Goal: Task Accomplishment & Management: Use online tool/utility

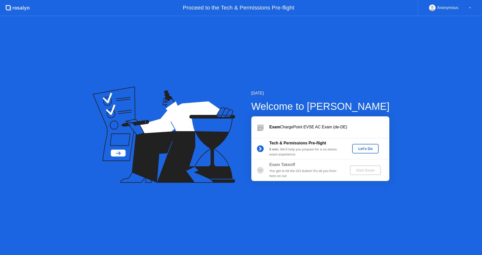
click at [363, 148] on div "Let's Go" at bounding box center [365, 149] width 22 height 4
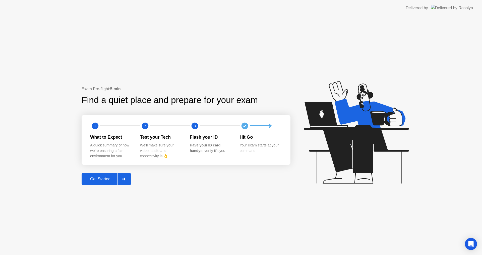
click at [107, 180] on div "Get Started" at bounding box center [100, 179] width 34 height 5
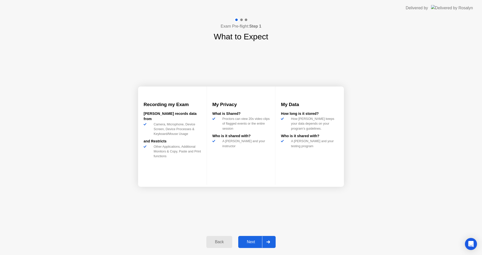
click at [252, 241] on div "Next" at bounding box center [251, 242] width 22 height 5
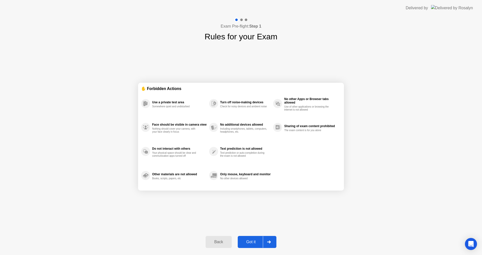
click at [252, 241] on div "Got it" at bounding box center [251, 242] width 24 height 5
select select "**********"
select select "*******"
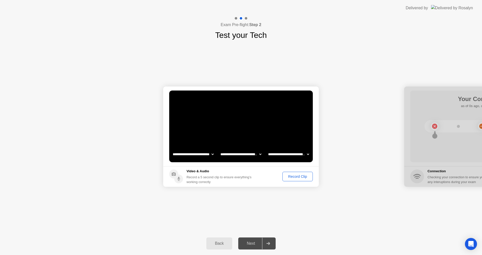
click at [297, 177] on div "Record Clip" at bounding box center [297, 177] width 27 height 4
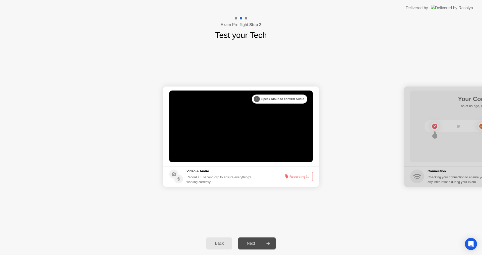
click at [252, 242] on div "Next" at bounding box center [251, 243] width 22 height 5
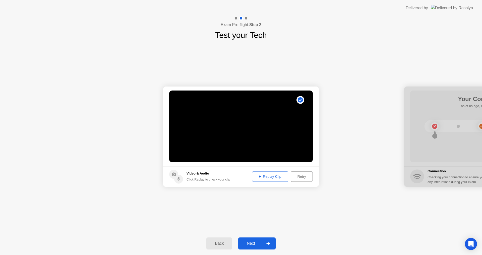
drag, startPoint x: 414, startPoint y: 38, endPoint x: 356, endPoint y: 35, distance: 58.8
click at [353, 35] on div "Exam Pre-flight: Step 2 Test your Tech" at bounding box center [241, 28] width 482 height 25
drag, startPoint x: 462, startPoint y: 95, endPoint x: 404, endPoint y: 99, distance: 58.1
click at [269, 245] on icon at bounding box center [268, 243] width 4 height 3
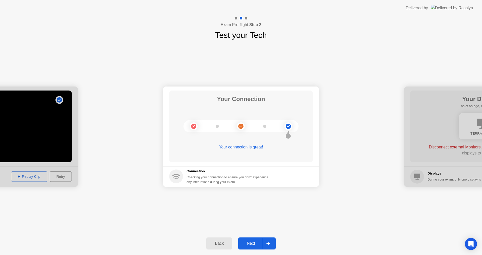
click at [268, 245] on div at bounding box center [268, 244] width 12 height 12
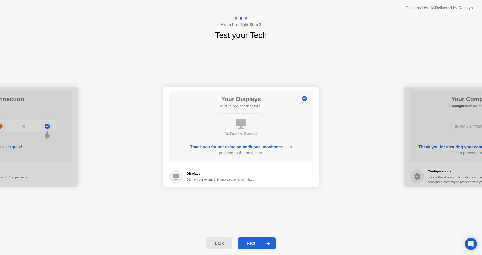
click at [269, 245] on div at bounding box center [268, 244] width 12 height 12
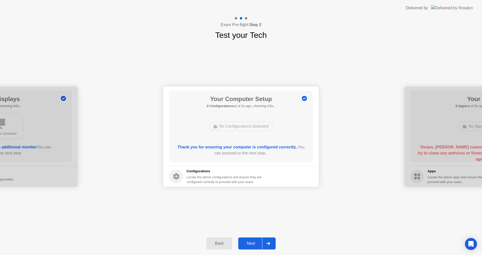
click at [268, 244] on icon at bounding box center [268, 243] width 4 height 3
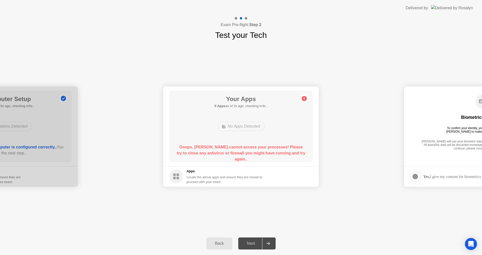
drag, startPoint x: 180, startPoint y: 146, endPoint x: 189, endPoint y: 149, distance: 9.5
click at [190, 149] on b "Ooops, [PERSON_NAME] cannot access your processes! Please try to close any anti…" at bounding box center [241, 153] width 128 height 16
drag, startPoint x: 178, startPoint y: 147, endPoint x: 227, endPoint y: 156, distance: 49.3
click at [226, 156] on div "Ooops, [PERSON_NAME] cannot access your processes! Please try to close any anti…" at bounding box center [240, 153] width 129 height 18
click at [200, 181] on div "Locate the above apps and ensure they are closed to proceed with your exam." at bounding box center [224, 180] width 76 height 10
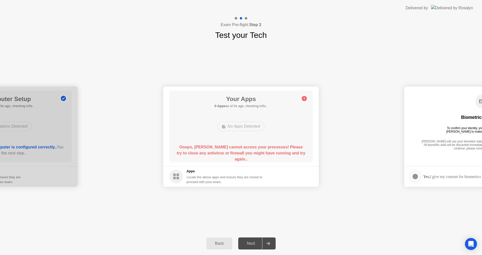
click at [307, 97] on icon at bounding box center [304, 99] width 8 height 8
click at [318, 209] on div "**********" at bounding box center [241, 136] width 482 height 191
click at [175, 178] on rect at bounding box center [174, 178] width 3 height 3
click at [350, 219] on div "**********" at bounding box center [241, 136] width 482 height 191
click at [267, 245] on icon at bounding box center [268, 243] width 4 height 3
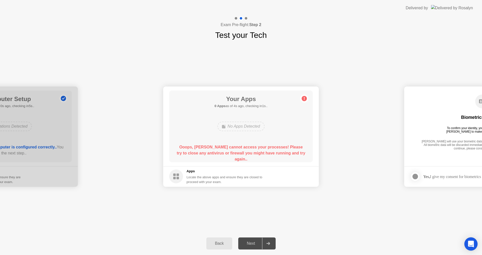
click at [471, 246] on icon "Open Intercom Messenger" at bounding box center [471, 244] width 7 height 7
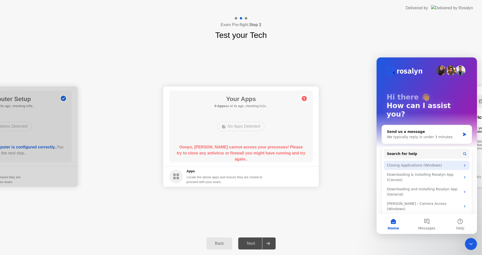
click at [465, 164] on icon "Intercom messenger" at bounding box center [465, 166] width 4 height 4
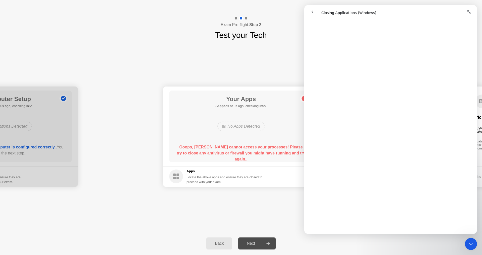
scroll to position [151, 0]
click at [469, 13] on icon "Collapse window" at bounding box center [469, 12] width 4 height 4
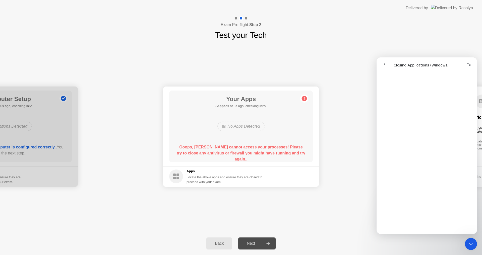
scroll to position [157, 0]
click at [239, 123] on div "No Apps Detected" at bounding box center [240, 127] width 47 height 10
click at [228, 127] on div "No Apps Detected" at bounding box center [240, 127] width 47 height 10
click at [203, 181] on div "Locate the above apps and ensure they are closed to proceed with your exam." at bounding box center [224, 180] width 76 height 10
click at [305, 99] on circle at bounding box center [304, 98] width 5 height 5
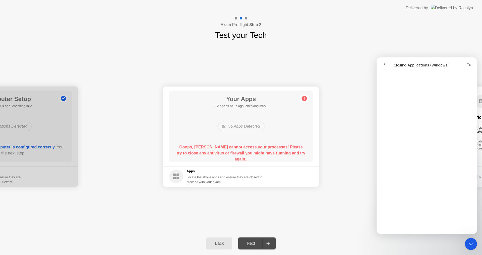
click at [305, 99] on circle at bounding box center [304, 98] width 5 height 5
click at [246, 245] on div "Next" at bounding box center [251, 243] width 22 height 5
click at [225, 244] on div "Back" at bounding box center [219, 243] width 23 height 5
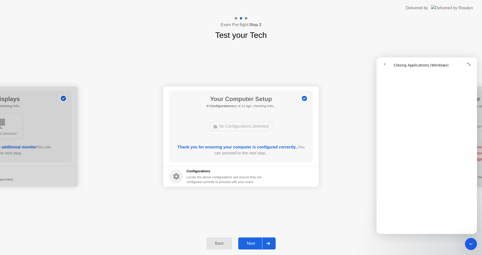
click at [269, 245] on icon at bounding box center [268, 243] width 4 height 3
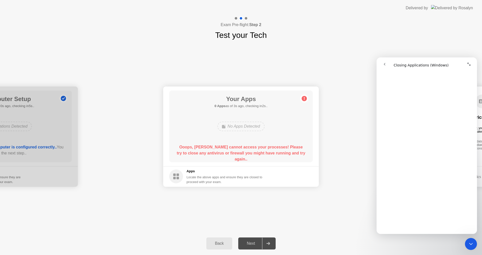
click at [469, 63] on icon "Expand window" at bounding box center [469, 64] width 4 height 4
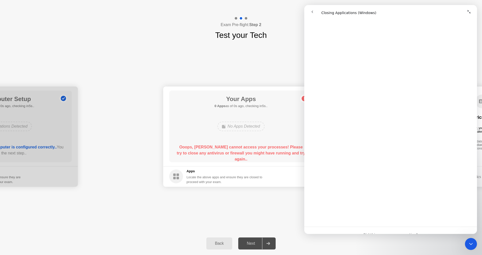
scroll to position [510, 0]
click at [376, 215] on span "😞" at bounding box center [378, 213] width 10 height 13
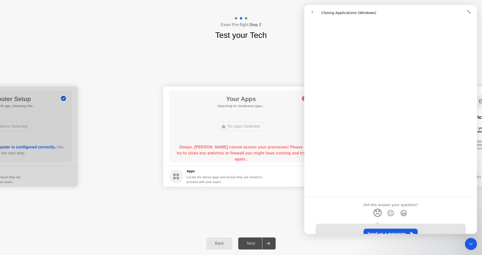
scroll to position [545, 0]
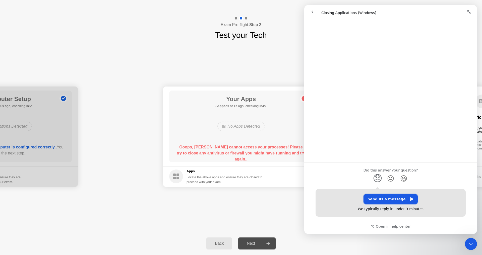
click at [387, 200] on button "Send us a message" at bounding box center [390, 199] width 54 height 10
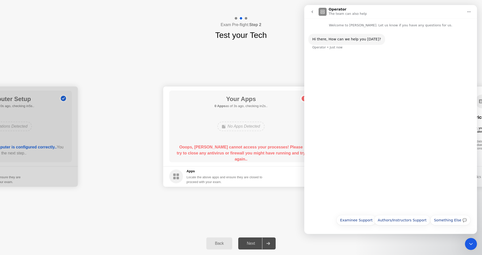
click at [321, 59] on div "Hi ​there, How can we help you [DATE]? Operator • Just now" at bounding box center [390, 120] width 173 height 184
click at [338, 61] on div "Hi ​there, How can we help you [DATE]? Operator • Just now" at bounding box center [390, 120] width 173 height 184
click at [350, 50] on div "Hi ​there, How can we help you [DATE]? Operator • Just now" at bounding box center [390, 45] width 165 height 22
click at [345, 47] on div "Hi ​there, How can we help you [DATE]? Operator • Just now" at bounding box center [390, 45] width 165 height 22
drag, startPoint x: 314, startPoint y: 48, endPoint x: 319, endPoint y: 48, distance: 5.0
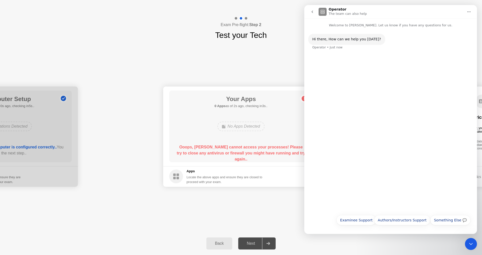
click at [314, 48] on div "Operator • Just now" at bounding box center [327, 47] width 30 height 3
click at [344, 48] on div "Hi ​there, How can we help you [DATE]? Operator • Just now" at bounding box center [390, 45] width 165 height 22
click at [352, 26] on p "Welcome to [PERSON_NAME]. Let us know if you have any questions for us." at bounding box center [390, 23] width 173 height 9
click at [358, 13] on p "The team can also help" at bounding box center [348, 13] width 38 height 5
click at [447, 221] on button "Something Else 💬" at bounding box center [450, 220] width 40 height 10
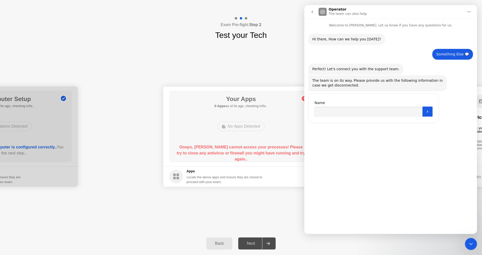
click at [413, 166] on div "Hi ​there, How can we help you [DATE]? Operator • Just now Something Else 💬 • J…" at bounding box center [390, 129] width 173 height 202
click at [470, 12] on icon "Home" at bounding box center [469, 12] width 4 height 4
click at [313, 12] on icon "go back" at bounding box center [312, 12] width 4 height 4
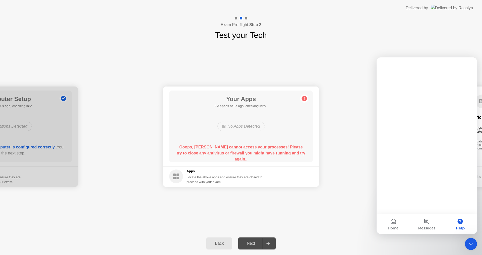
click at [423, 46] on div "**********" at bounding box center [241, 136] width 482 height 191
click at [393, 222] on button "Home" at bounding box center [392, 224] width 33 height 20
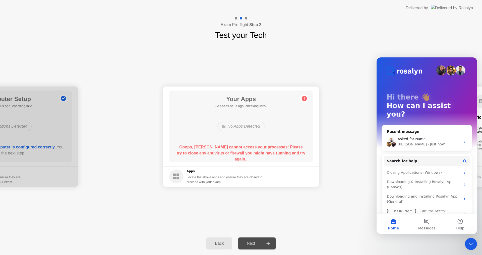
click at [470, 246] on icon "Close Intercom Messenger" at bounding box center [471, 244] width 6 height 6
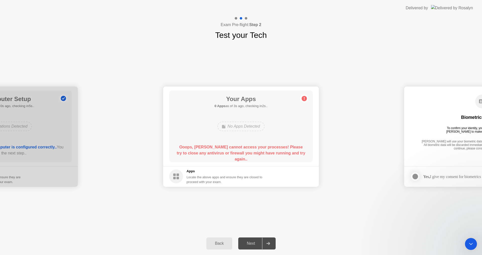
scroll to position [0, 0]
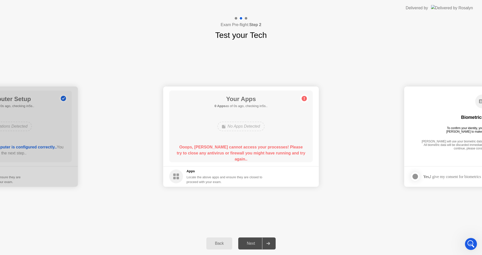
click at [449, 169] on footer "Yes, I give my consent for biometrics to be used" at bounding box center [482, 176] width 156 height 21
click at [268, 245] on icon at bounding box center [268, 243] width 4 height 3
